Goal: Task Accomplishment & Management: Manage account settings

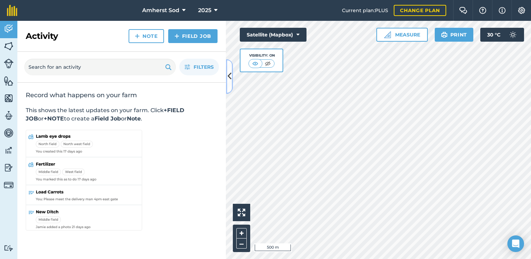
click at [231, 71] on icon at bounding box center [230, 77] width 4 height 12
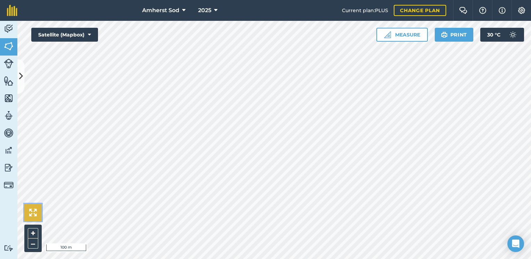
click at [35, 211] on img at bounding box center [33, 213] width 8 height 8
click at [21, 72] on icon at bounding box center [21, 77] width 4 height 12
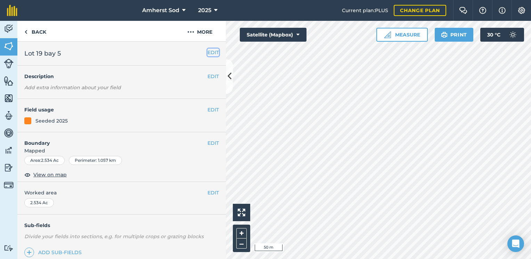
click at [211, 52] on button "EDIT" at bounding box center [213, 53] width 11 height 8
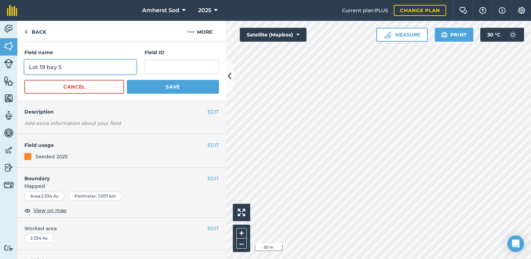
click at [73, 68] on input "Lot 19 bay 5" at bounding box center [80, 67] width 112 height 15
type input "Lot 19 bay 6"
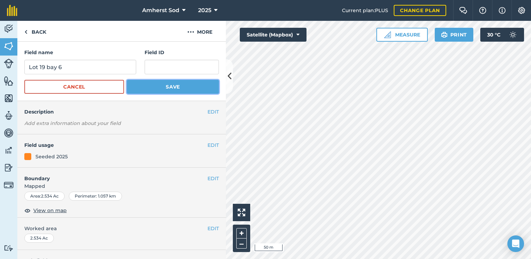
click at [153, 87] on button "Save" at bounding box center [173, 87] width 92 height 14
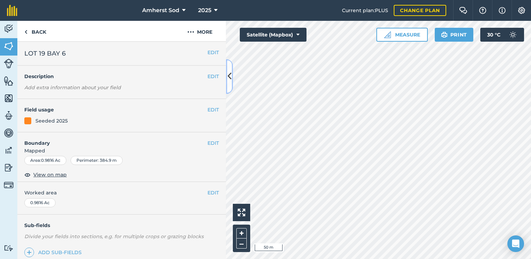
click at [230, 80] on icon at bounding box center [230, 77] width 4 height 12
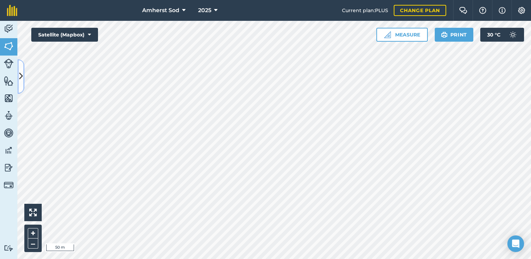
click at [21, 78] on icon at bounding box center [21, 77] width 4 height 12
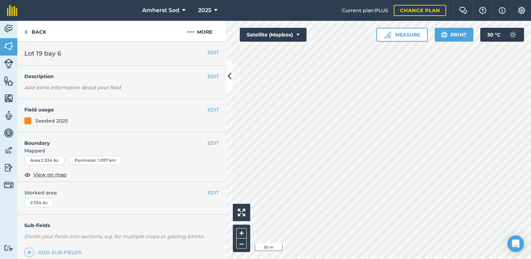
click at [70, 53] on h2 "Lot 19 bay 6" at bounding box center [115, 54] width 183 height 10
click at [208, 52] on button "EDIT" at bounding box center [213, 53] width 11 height 8
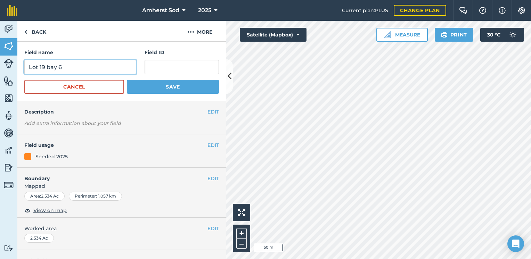
click at [81, 70] on input "Lot 19 bay 6" at bounding box center [80, 67] width 112 height 15
type input "Lot 19 bay 7"
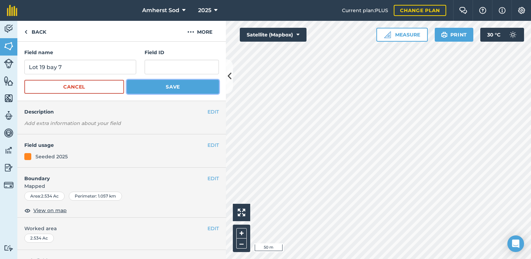
click at [138, 83] on button "Save" at bounding box center [173, 87] width 92 height 14
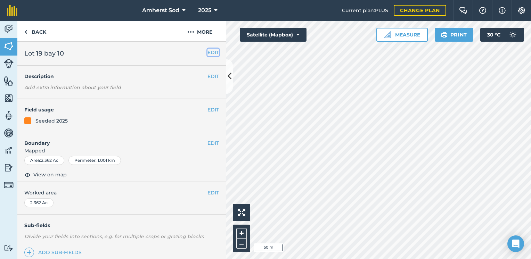
click at [208, 53] on button "EDIT" at bounding box center [213, 53] width 11 height 8
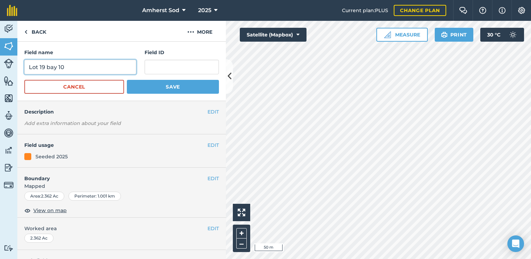
click at [77, 67] on input "Lot 19 bay 10" at bounding box center [80, 67] width 112 height 15
type input "Lot 19 bay 11"
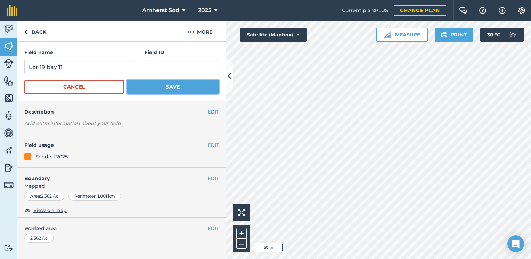
click at [158, 90] on button "Save" at bounding box center [173, 87] width 92 height 14
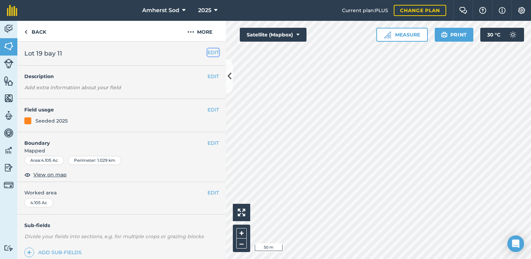
click at [208, 53] on button "EDIT" at bounding box center [213, 53] width 11 height 8
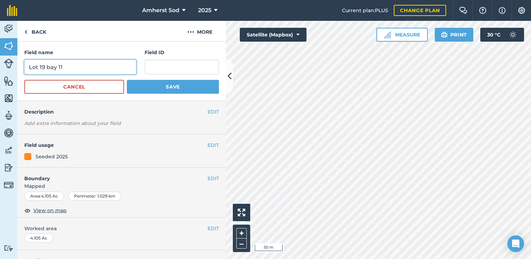
click at [84, 68] on input "Lot 19 bay 11" at bounding box center [80, 67] width 112 height 15
type input "Lot 19 bay 12"
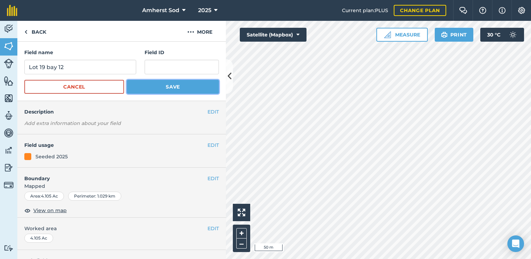
click at [151, 82] on button "Save" at bounding box center [173, 87] width 92 height 14
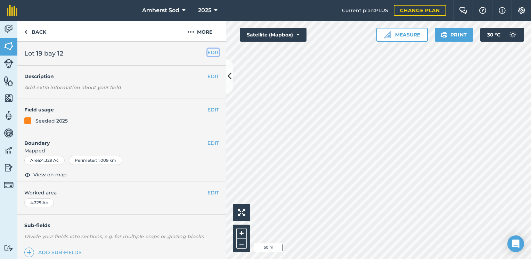
click at [210, 52] on button "EDIT" at bounding box center [213, 53] width 11 height 8
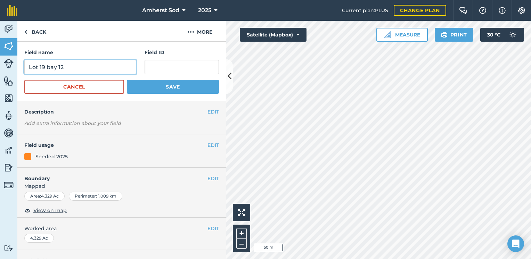
click at [96, 62] on input "Lot 19 bay 12" at bounding box center [80, 67] width 112 height 15
type input "Lot 19 bay 13"
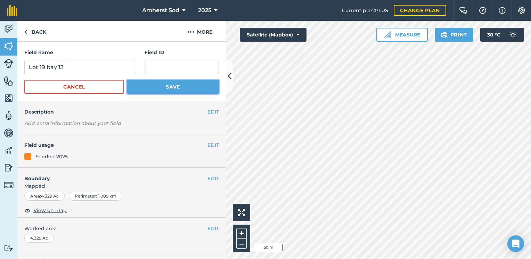
click at [152, 89] on button "Save" at bounding box center [173, 87] width 92 height 14
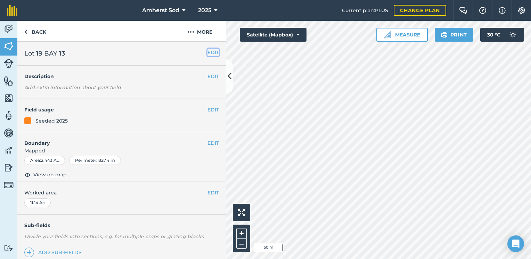
click at [208, 54] on button "EDIT" at bounding box center [213, 53] width 11 height 8
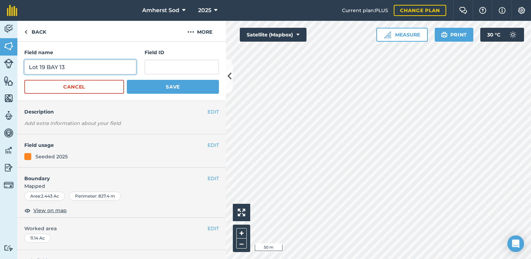
click at [84, 65] on input "Lot 19 BAY 13" at bounding box center [80, 67] width 112 height 15
type input "Lot 19 BAY 14"
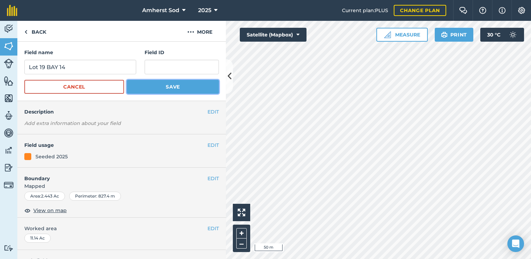
click at [138, 88] on button "Save" at bounding box center [173, 87] width 92 height 14
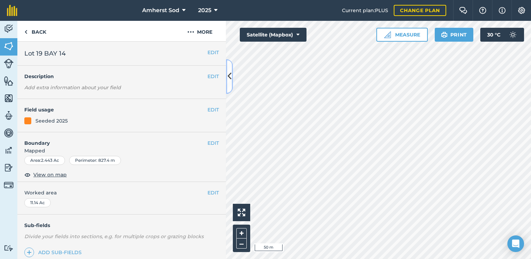
click at [231, 78] on icon at bounding box center [230, 77] width 4 height 12
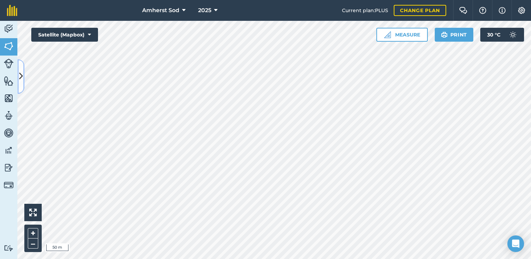
click at [21, 74] on icon at bounding box center [21, 77] width 4 height 12
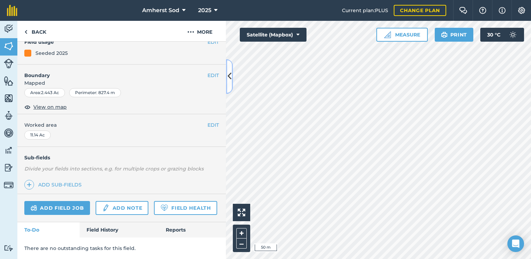
scroll to position [35, 0]
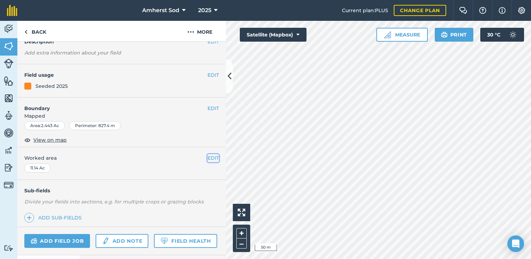
click at [208, 158] on button "EDIT" at bounding box center [213, 158] width 11 height 8
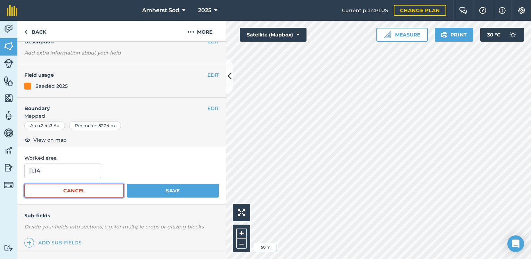
click at [62, 192] on button "Cancel" at bounding box center [74, 191] width 100 height 14
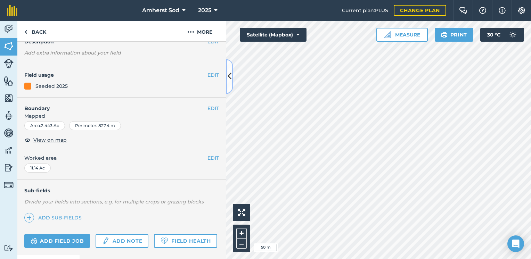
click at [228, 76] on icon at bounding box center [230, 77] width 4 height 12
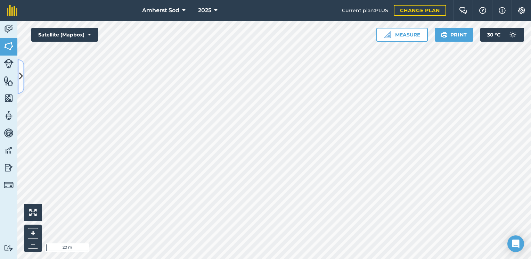
click at [23, 81] on button at bounding box center [20, 76] width 7 height 35
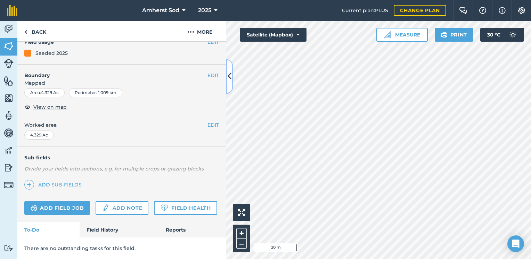
scroll to position [86, 0]
click at [229, 80] on icon at bounding box center [230, 77] width 4 height 12
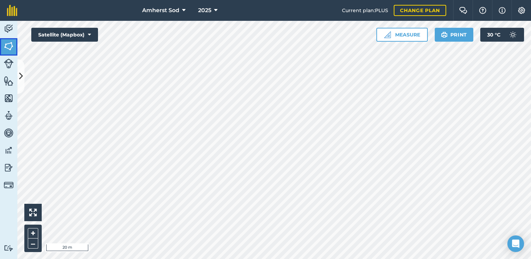
click at [5, 46] on img at bounding box center [9, 46] width 10 height 10
click at [376, 0] on html "Amherst Sod 2025 Current plan : PLUS Change plan Farm Chat Help Info Settings A…" at bounding box center [265, 129] width 531 height 259
click at [19, 79] on icon at bounding box center [21, 77] width 4 height 12
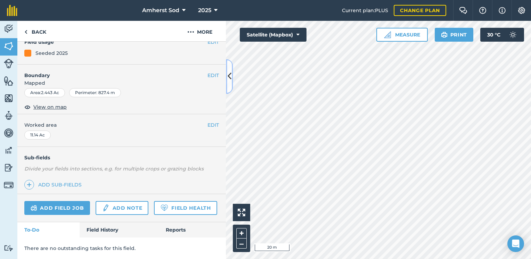
scroll to position [51, 0]
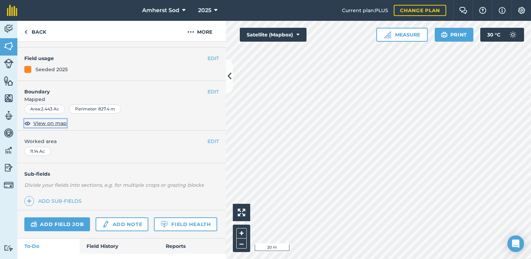
click at [55, 123] on span "View on map" at bounding box center [49, 124] width 33 height 8
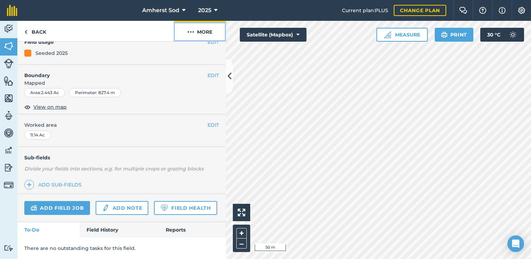
click at [204, 30] on button "More" at bounding box center [200, 31] width 52 height 21
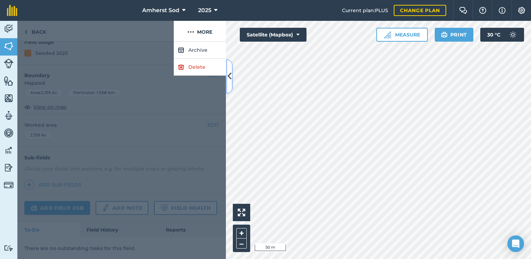
click at [232, 81] on button at bounding box center [229, 76] width 7 height 35
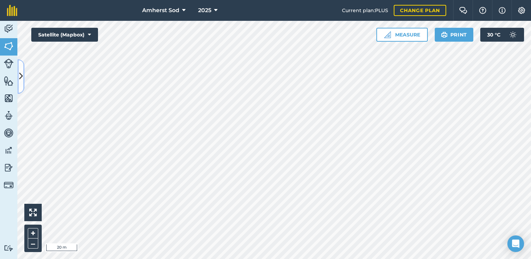
click at [20, 76] on icon at bounding box center [21, 77] width 4 height 12
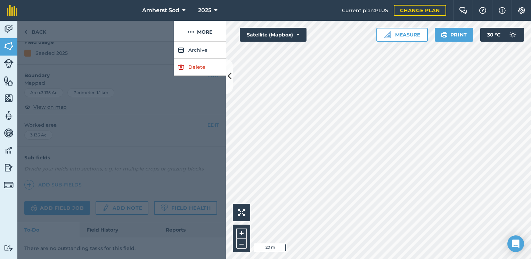
click at [178, 111] on div at bounding box center [121, 151] width 209 height 218
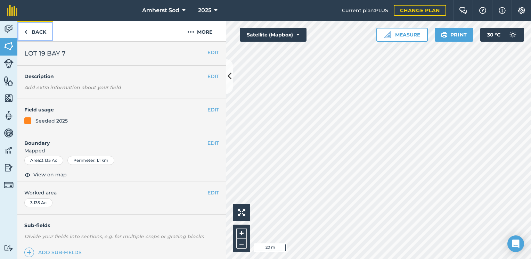
click at [36, 31] on link "Back" at bounding box center [35, 31] width 36 height 21
click at [208, 142] on button "EDIT" at bounding box center [213, 143] width 11 height 8
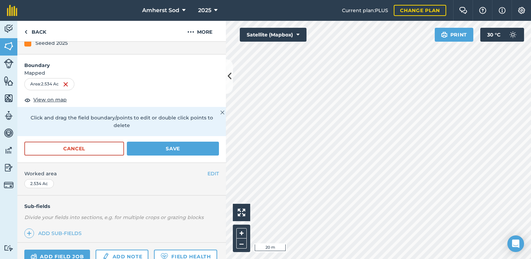
scroll to position [78, 0]
click at [220, 109] on img at bounding box center [222, 112] width 4 height 8
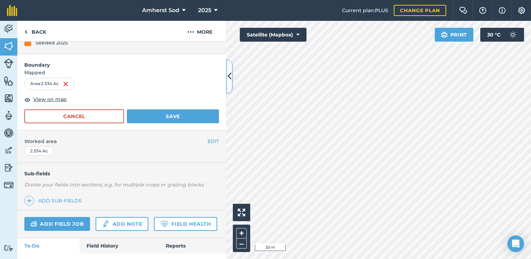
click at [230, 86] on button at bounding box center [229, 76] width 7 height 35
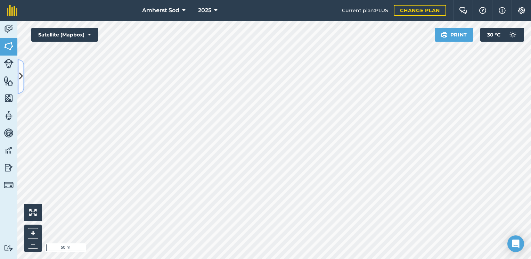
click at [23, 76] on button at bounding box center [20, 76] width 7 height 35
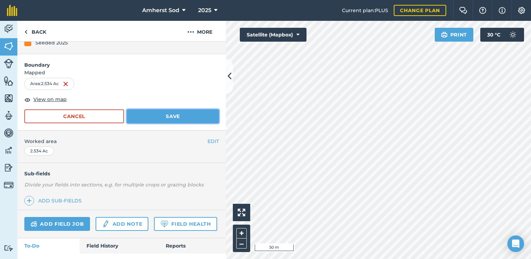
click at [147, 114] on button "Save" at bounding box center [173, 117] width 92 height 14
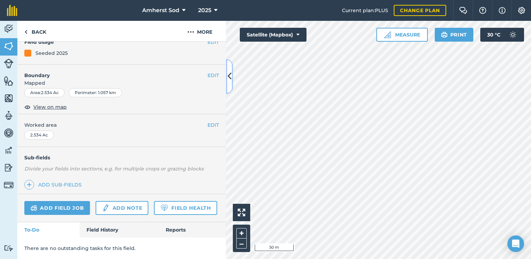
click at [232, 72] on button at bounding box center [229, 76] width 7 height 35
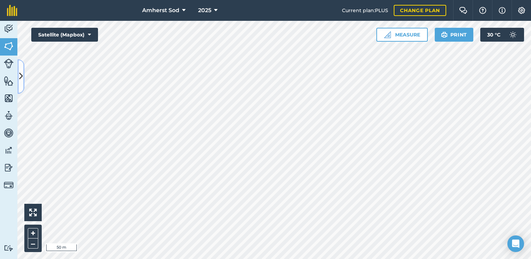
click at [24, 72] on button at bounding box center [20, 76] width 7 height 35
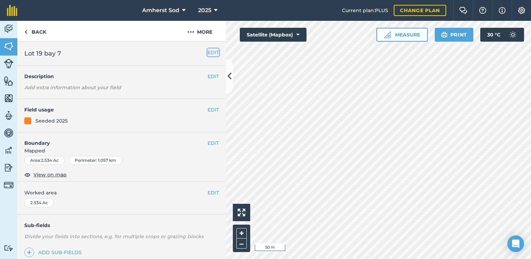
click at [208, 53] on button "EDIT" at bounding box center [213, 53] width 11 height 8
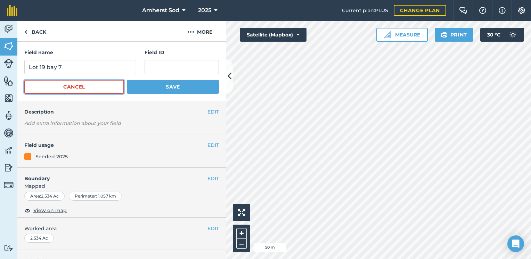
drag, startPoint x: 99, startPoint y: 89, endPoint x: 105, endPoint y: 88, distance: 6.0
click at [100, 89] on button "Cancel" at bounding box center [74, 87] width 100 height 14
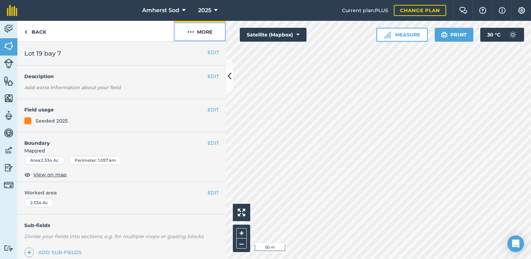
click at [198, 33] on button "More" at bounding box center [200, 31] width 52 height 21
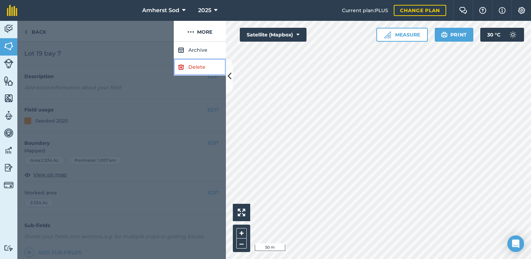
click at [192, 67] on link "Delete" at bounding box center [200, 67] width 52 height 17
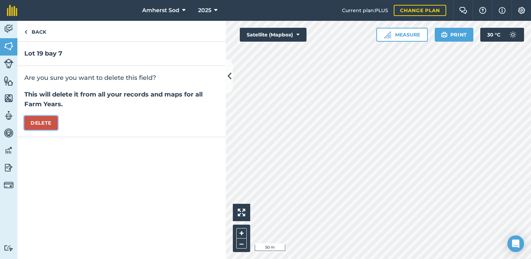
click at [42, 120] on button "Delete" at bounding box center [40, 123] width 33 height 14
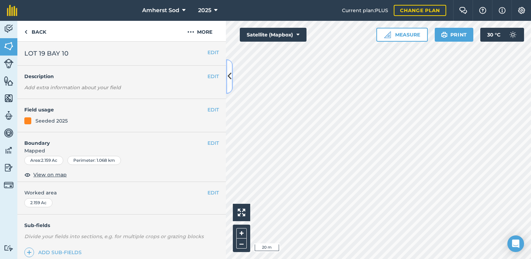
click at [228, 77] on icon at bounding box center [230, 77] width 4 height 12
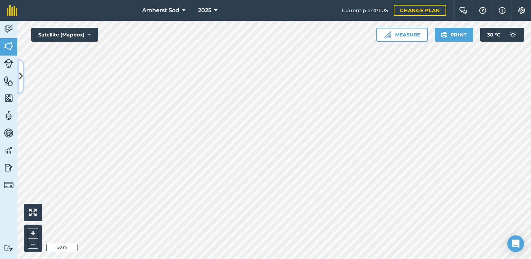
click at [22, 76] on icon at bounding box center [21, 77] width 4 height 12
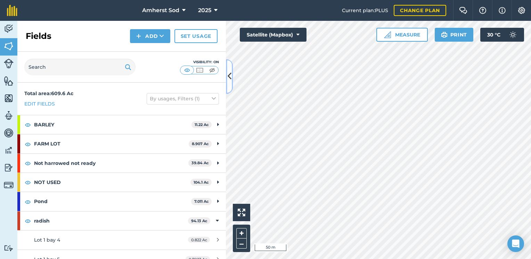
click at [231, 76] on icon at bounding box center [230, 77] width 4 height 12
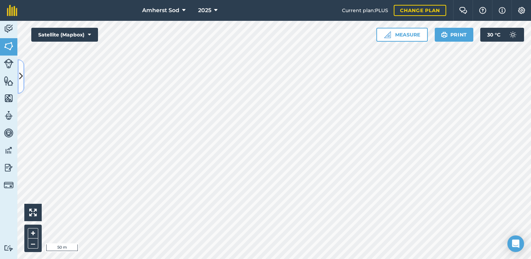
click at [19, 74] on icon at bounding box center [21, 77] width 4 height 12
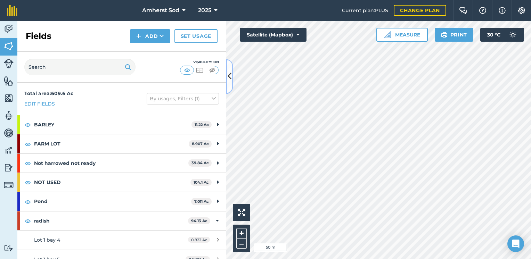
click at [229, 73] on icon at bounding box center [230, 77] width 4 height 12
click at [228, 77] on icon at bounding box center [230, 77] width 4 height 12
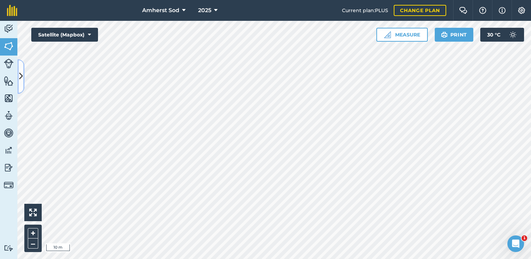
click at [23, 75] on button at bounding box center [20, 76] width 7 height 35
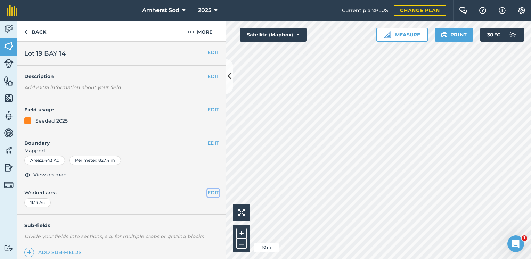
click at [208, 192] on button "EDIT" at bounding box center [213, 193] width 11 height 8
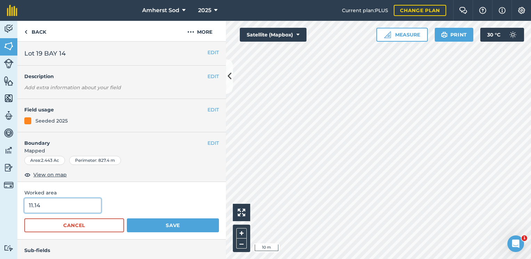
drag, startPoint x: 51, startPoint y: 204, endPoint x: 0, endPoint y: 202, distance: 51.9
click at [0, 202] on html "Amherst Sod 2025 Current plan : PLUS Change plan Farm Chat Help Info Settings […" at bounding box center [265, 129] width 531 height 259
type input "0"
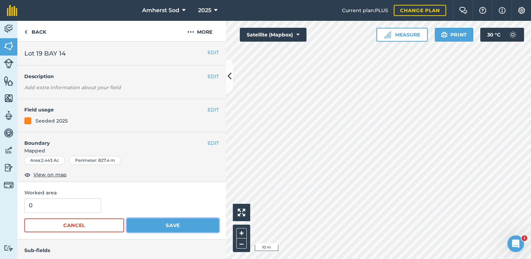
click at [171, 227] on button "Save" at bounding box center [173, 226] width 92 height 14
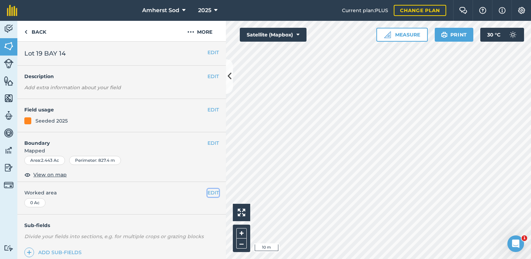
click at [208, 191] on button "EDIT" at bounding box center [213, 193] width 11 height 8
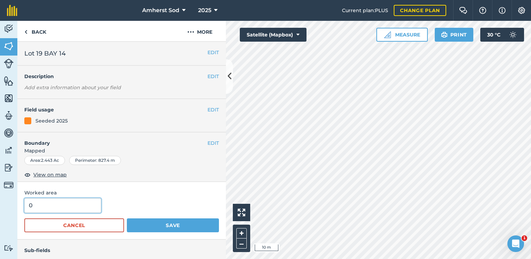
click at [59, 209] on input "0" at bounding box center [62, 206] width 77 height 15
type input "2.443"
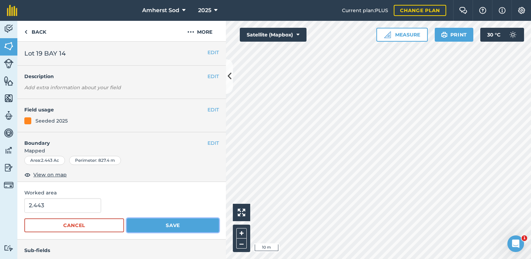
click at [164, 225] on button "Save" at bounding box center [173, 226] width 92 height 14
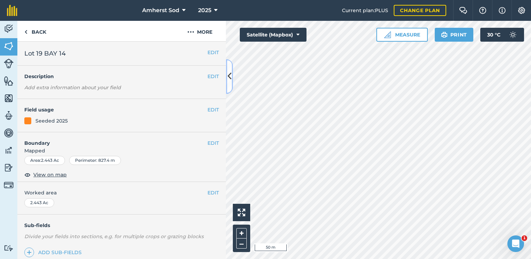
click at [231, 72] on icon at bounding box center [230, 77] width 4 height 12
